Goal: Information Seeking & Learning: Learn about a topic

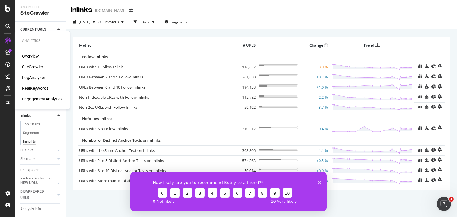
click at [30, 68] on div "SiteCrawler" at bounding box center [32, 67] width 21 height 6
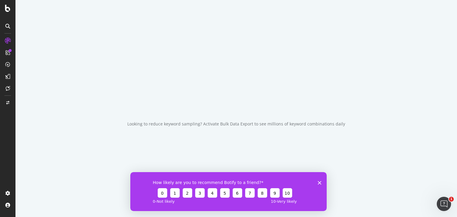
click at [319, 181] on icon "Close survey" at bounding box center [320, 183] width 4 height 4
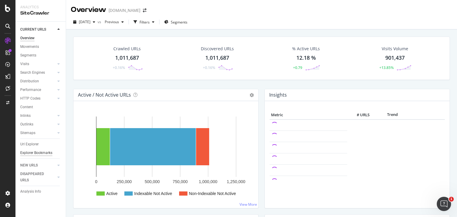
click at [37, 153] on div "Explorer Bookmarks" at bounding box center [36, 153] width 32 height 6
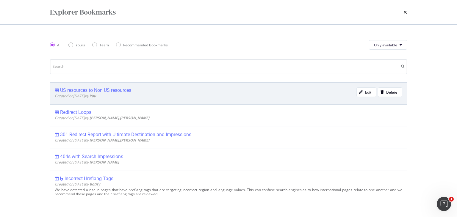
click at [128, 89] on div "US resources to Non US resources" at bounding box center [95, 90] width 71 height 6
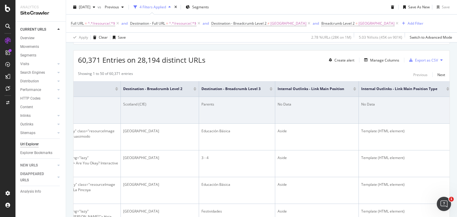
scroll to position [0, 481]
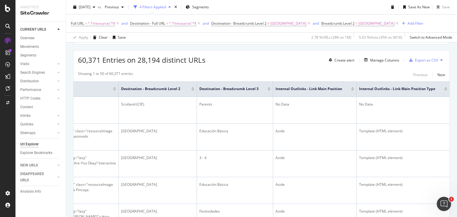
drag, startPoint x: 271, startPoint y: 122, endPoint x: 249, endPoint y: 69, distance: 57.3
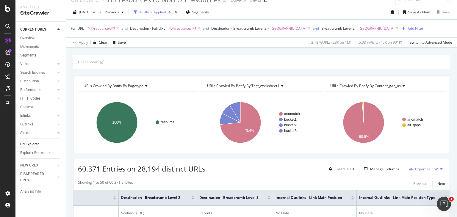
scroll to position [0, 0]
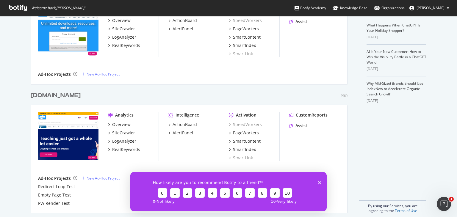
scroll to position [167, 0]
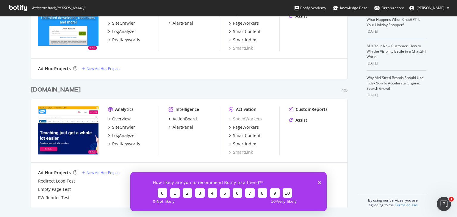
click at [320, 183] on polygon "Close survey" at bounding box center [320, 183] width 4 height 4
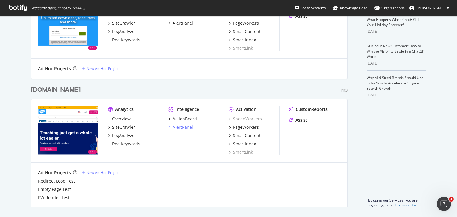
click at [180, 125] on div "AlertPanel" at bounding box center [182, 127] width 21 height 6
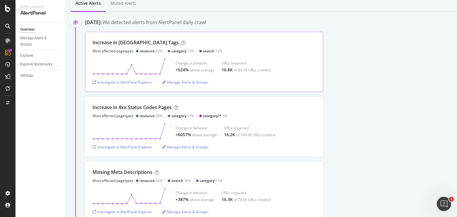
scroll to position [59, 0]
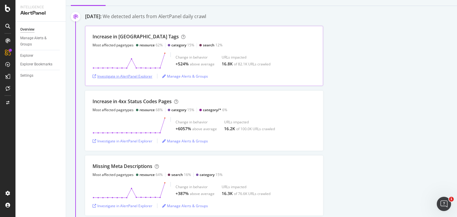
click at [126, 75] on div "Investigate in AlertPanel Explorer" at bounding box center [122, 76] width 60 height 5
click at [133, 140] on div "Investigate in AlertPanel Explorer" at bounding box center [122, 141] width 60 height 5
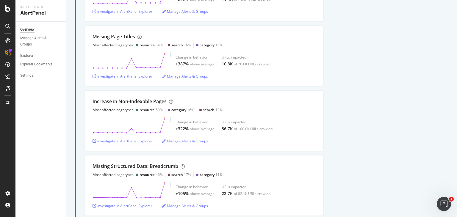
scroll to position [386, 0]
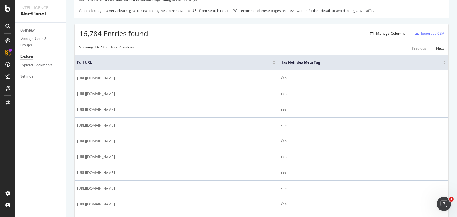
scroll to position [89, 0]
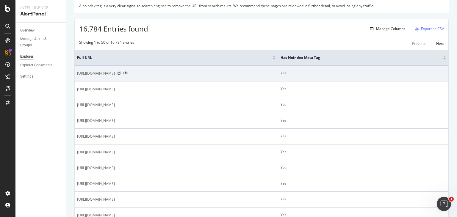
click at [121, 74] on icon at bounding box center [119, 74] width 4 height 4
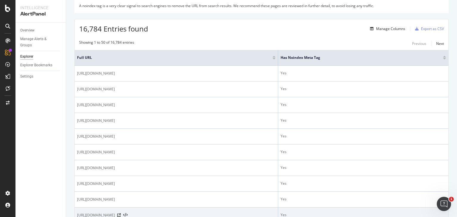
scroll to position [0, 0]
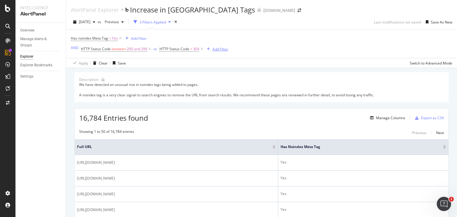
click at [221, 49] on div "Add Filter" at bounding box center [220, 49] width 16 height 5
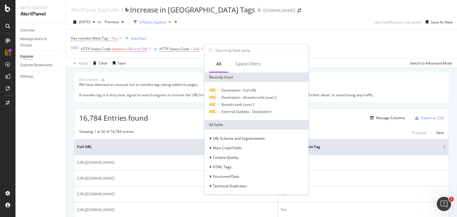
click at [215, 32] on div "Has noindex Meta Tag = Yes Add Filter AND HTTP Status Code between 200 and 299 …" at bounding box center [261, 43] width 381 height 29
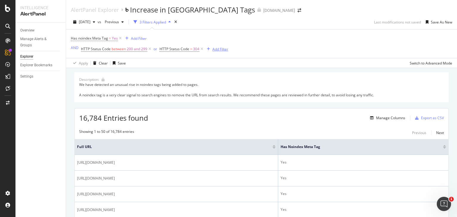
click at [208, 49] on icon "button" at bounding box center [208, 49] width 3 height 4
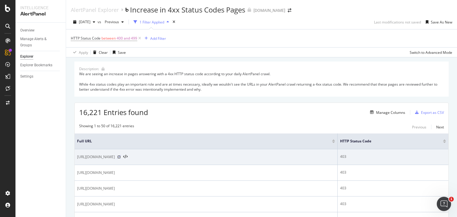
click at [121, 157] on icon at bounding box center [119, 157] width 4 height 4
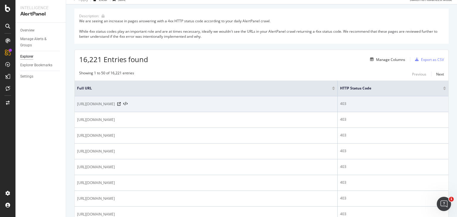
scroll to position [59, 0]
